Goal: Transaction & Acquisition: Purchase product/service

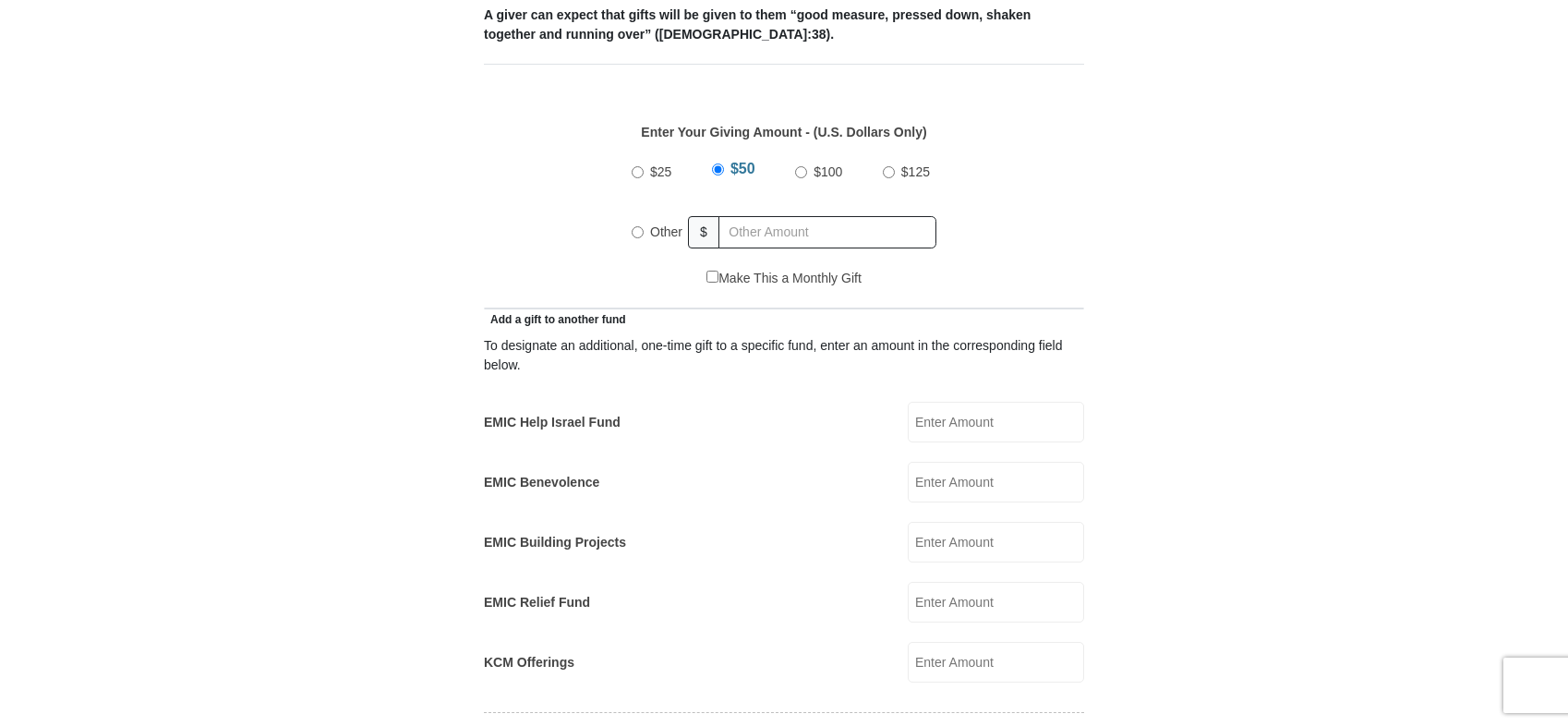
scroll to position [739, 0]
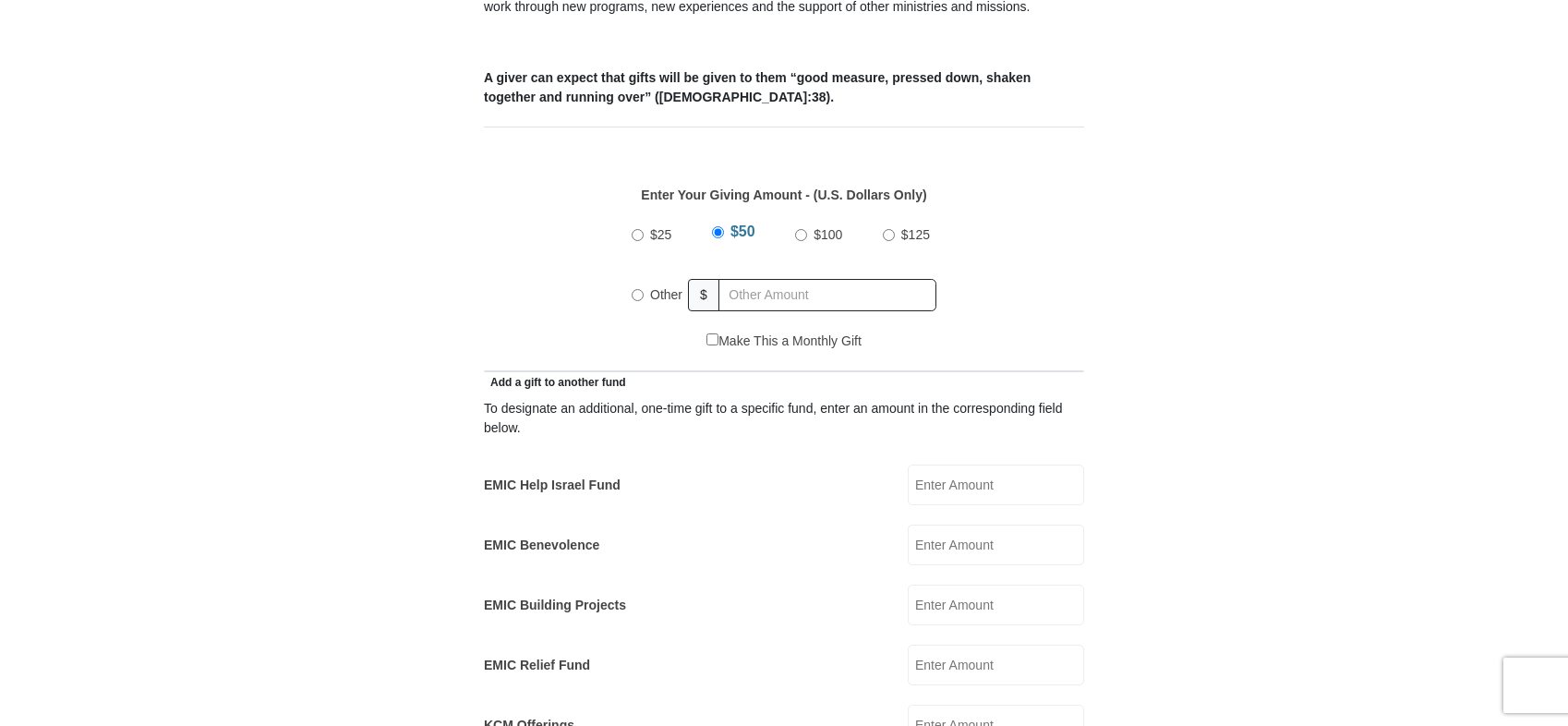
click at [798, 229] on input "$100" at bounding box center [801, 235] width 12 height 12
radio input "true"
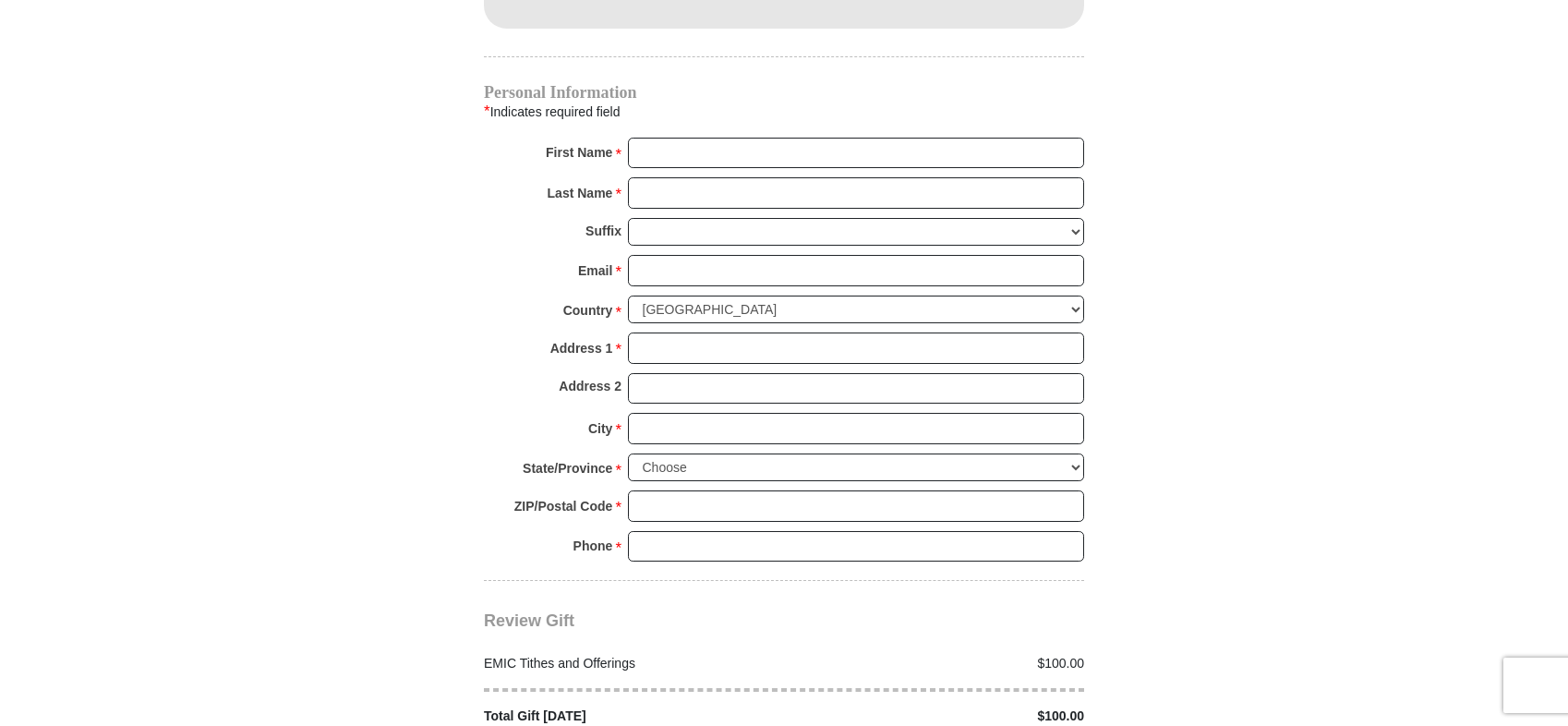
scroll to position [1847, 0]
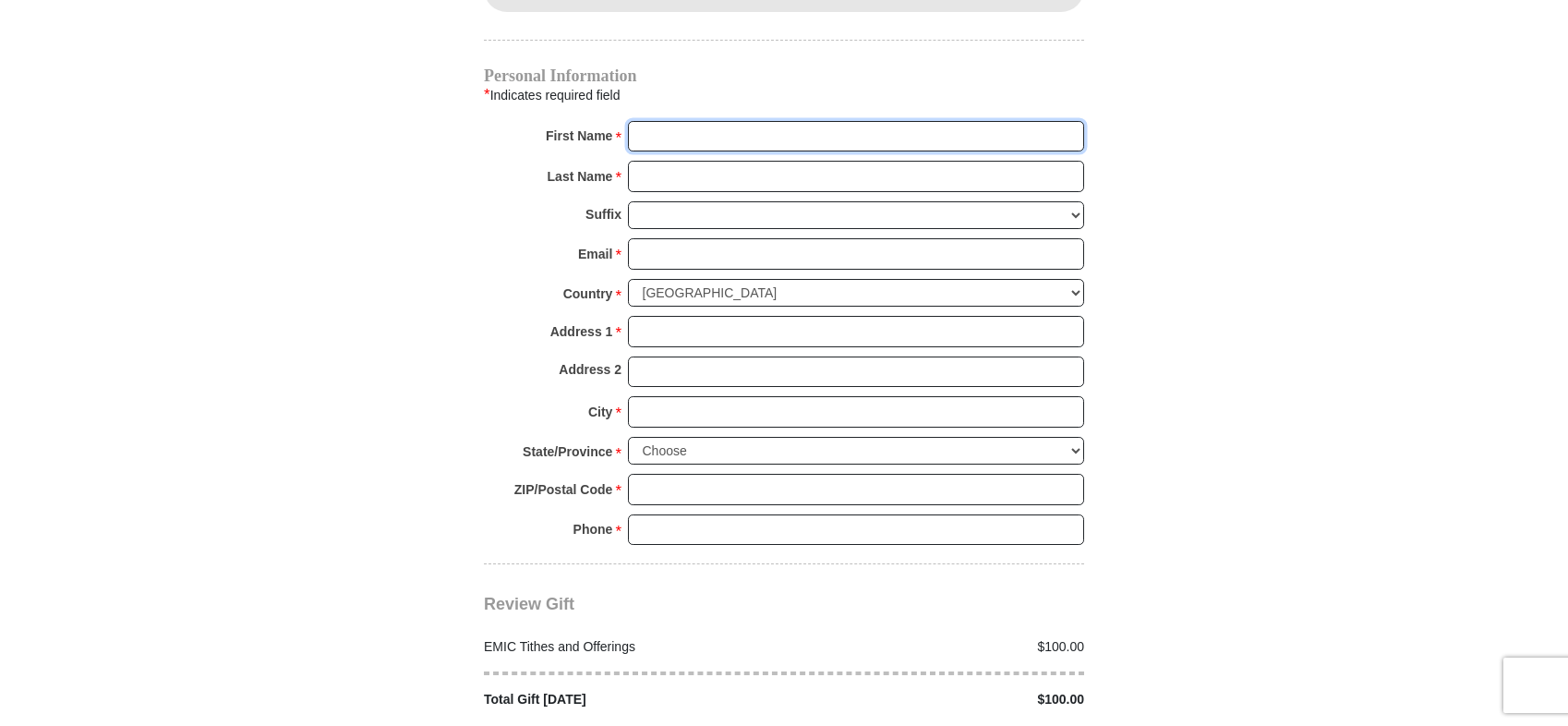
click at [697, 121] on input "First Name *" at bounding box center [857, 137] width 456 height 32
type input "C"
type input "Bill"
type input "Booth"
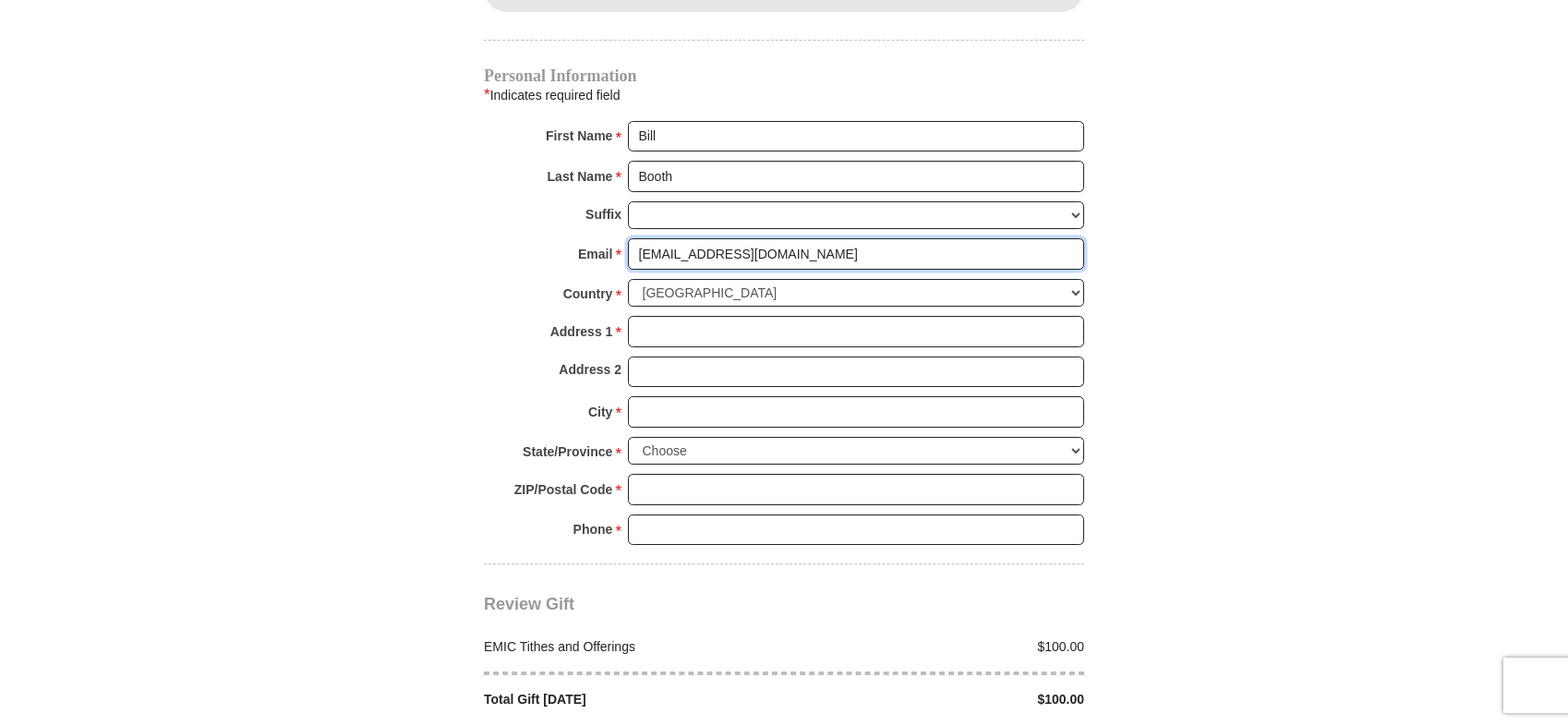
type input "[EMAIL_ADDRESS][DOMAIN_NAME]"
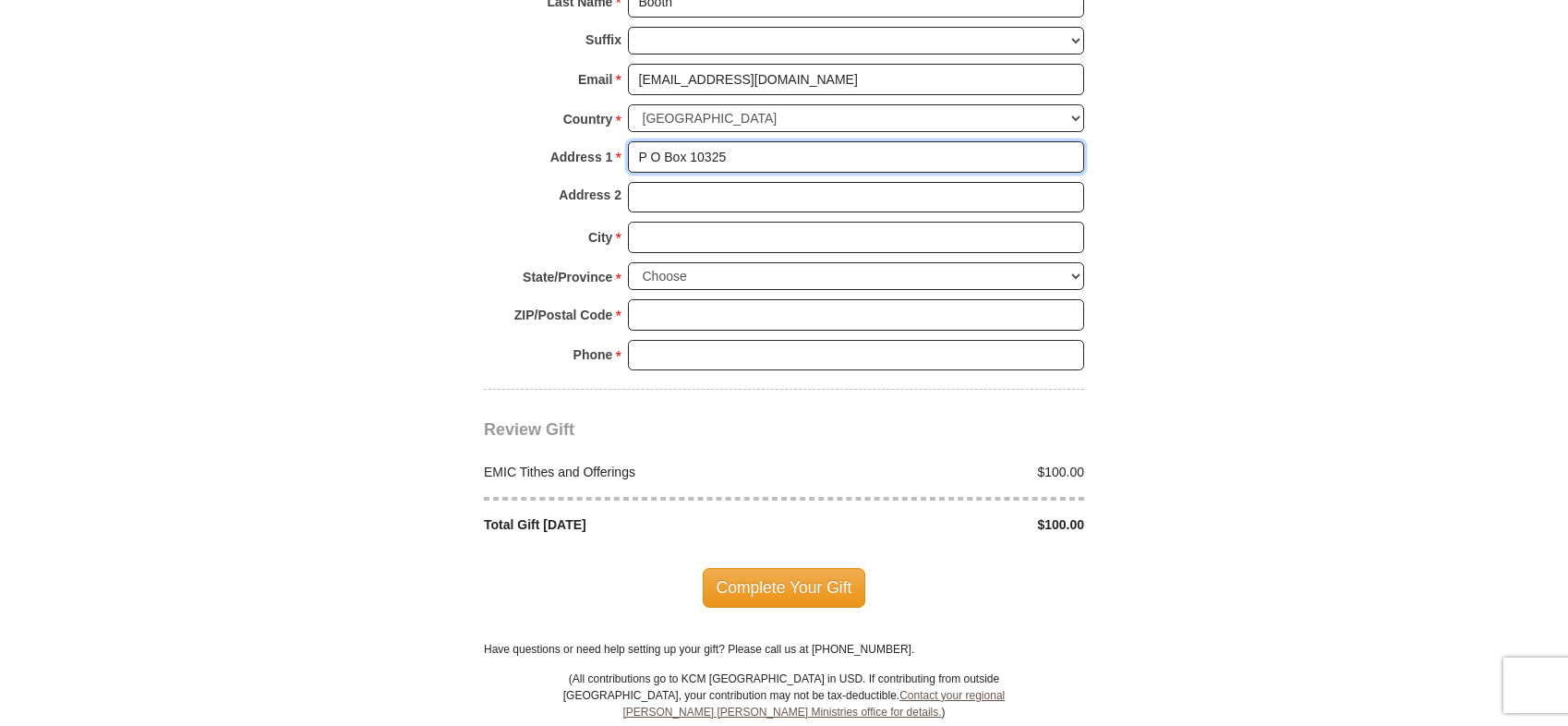
scroll to position [2033, 0]
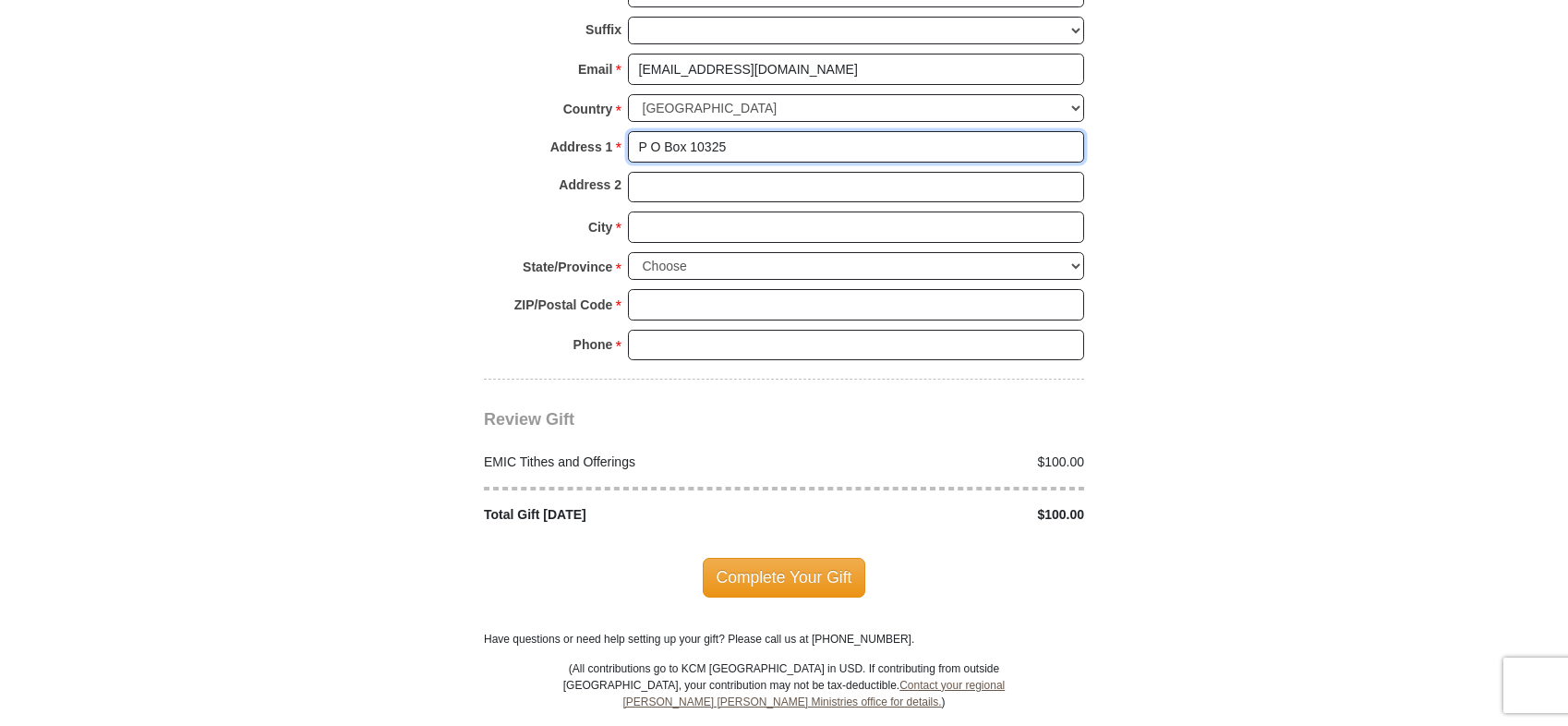
type input "P O Box 10325"
click at [650, 211] on input "City *" at bounding box center [857, 226] width 456 height 32
type input "[GEOGRAPHIC_DATA]"
select select "OK"
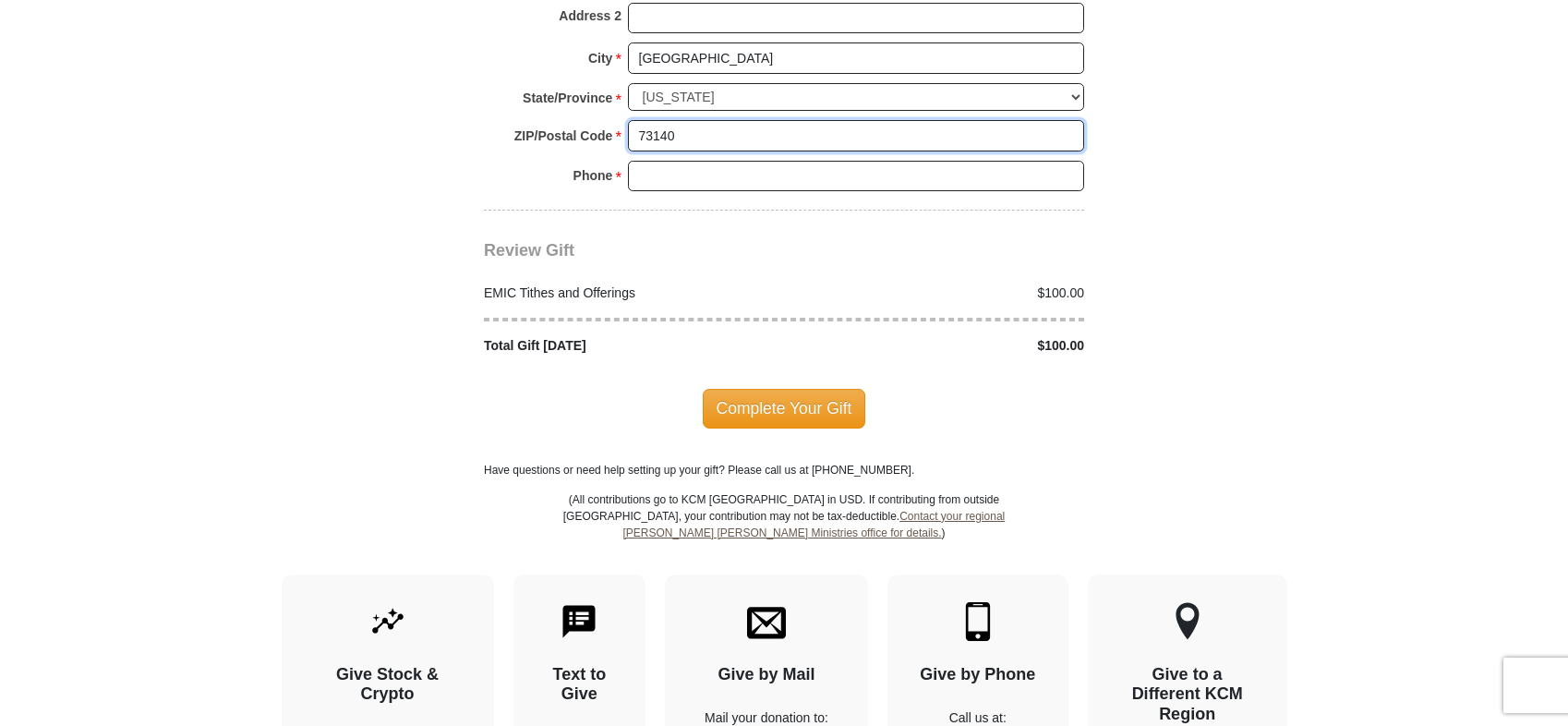
scroll to position [2217, 0]
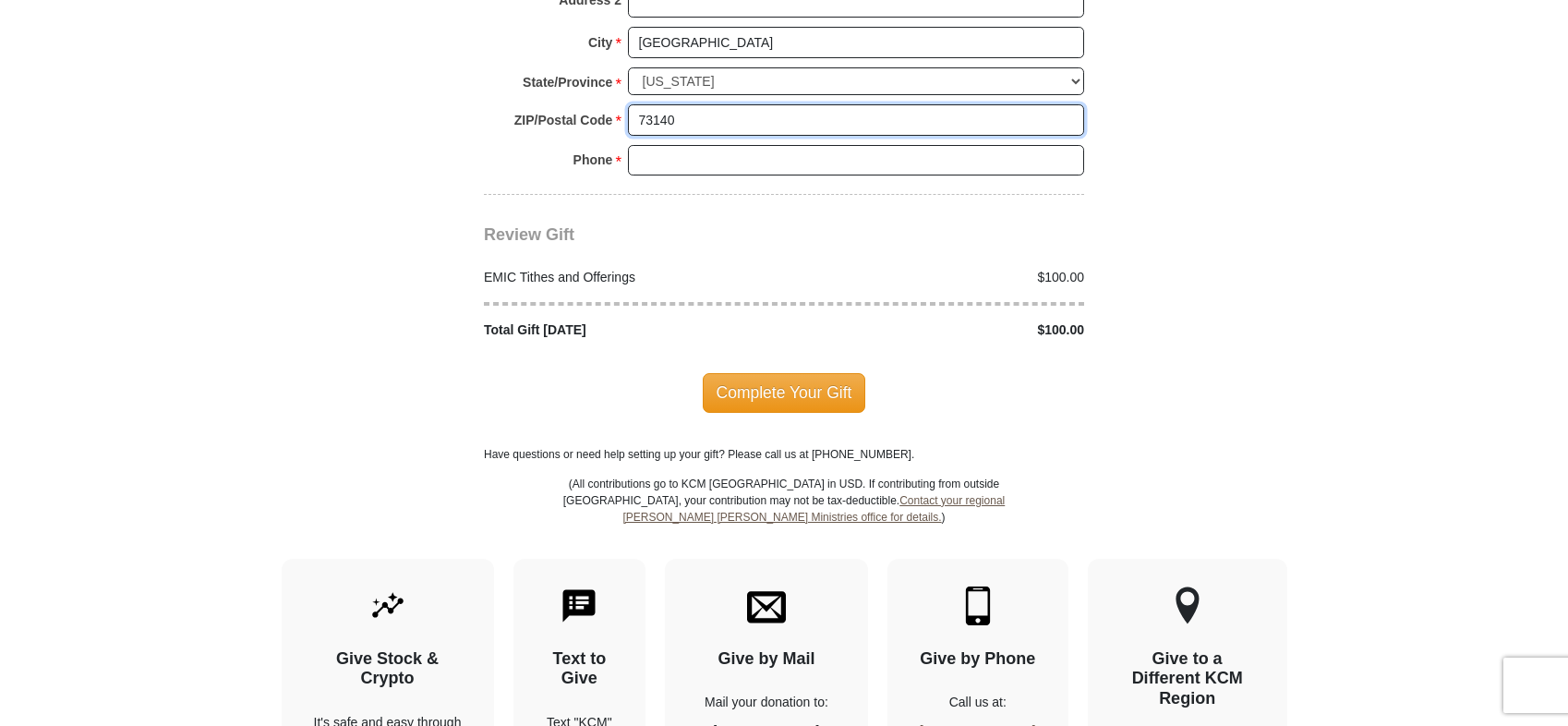
type input "73140"
click at [733, 145] on input "Phone * *" at bounding box center [857, 160] width 456 height 32
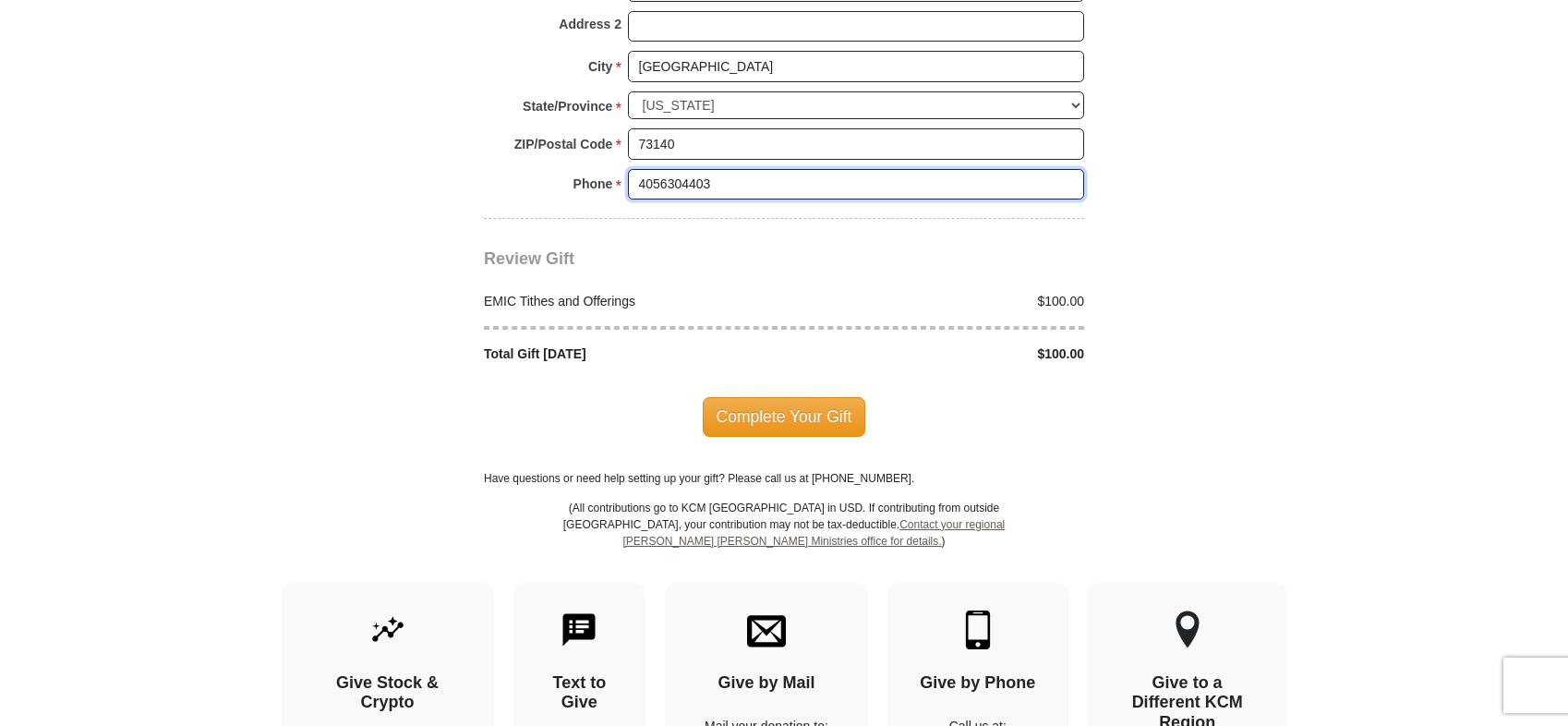
scroll to position [2310, 0]
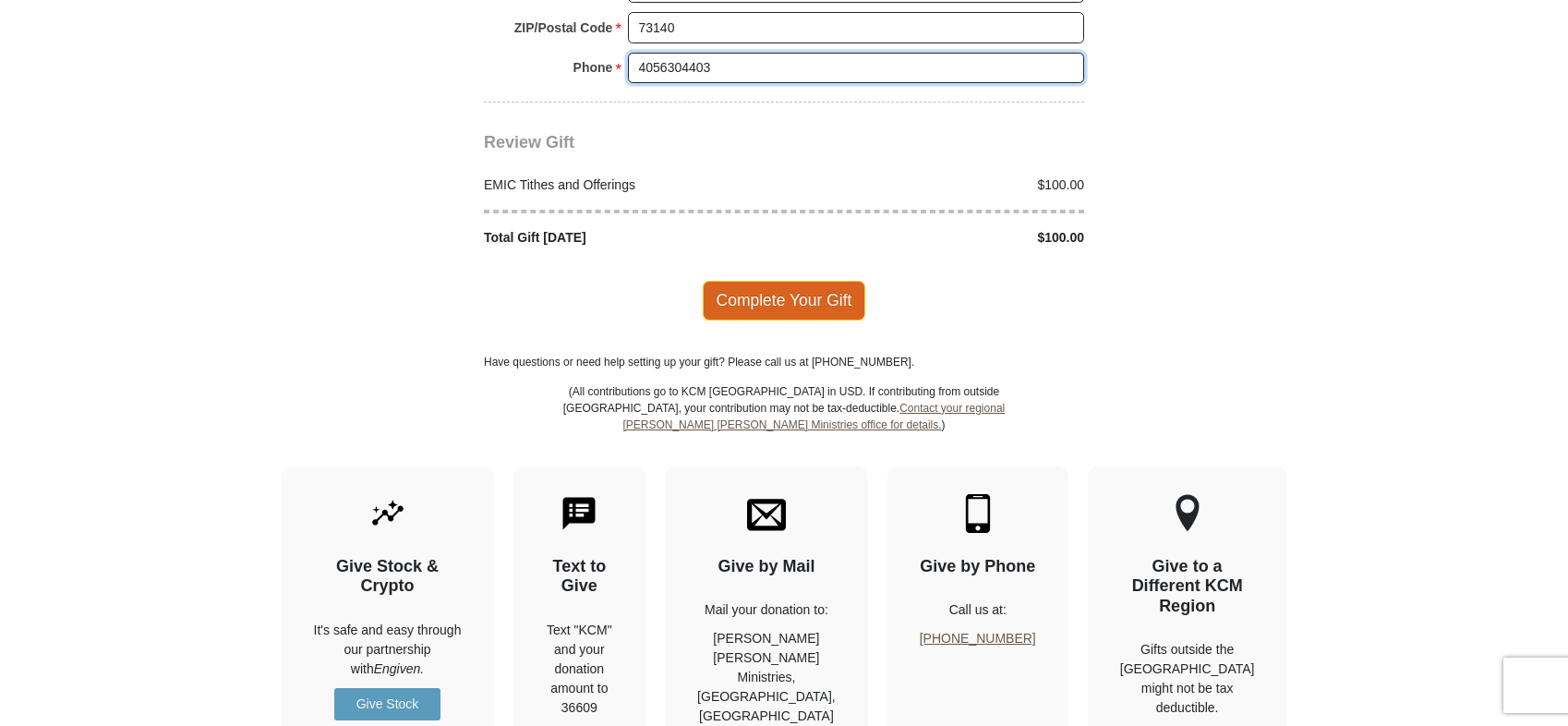
type input "4056304403"
click at [791, 281] on span "Complete Your Gift" at bounding box center [784, 300] width 163 height 39
